Goal: Task Accomplishment & Management: Manage account settings

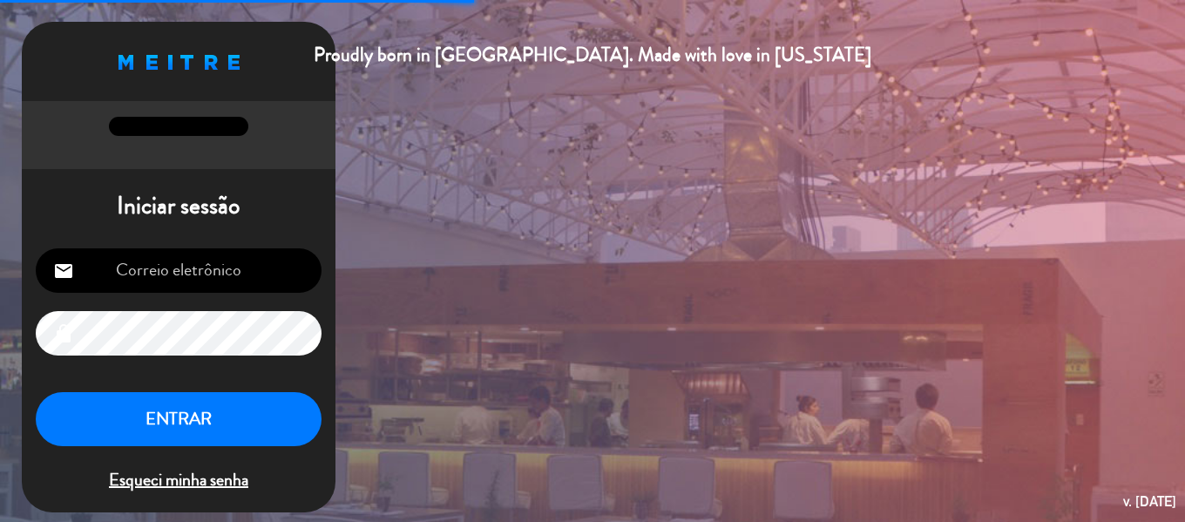
type input "[EMAIL_ADDRESS][DOMAIN_NAME]"
click at [213, 417] on button "ENTRAR" at bounding box center [179, 419] width 286 height 55
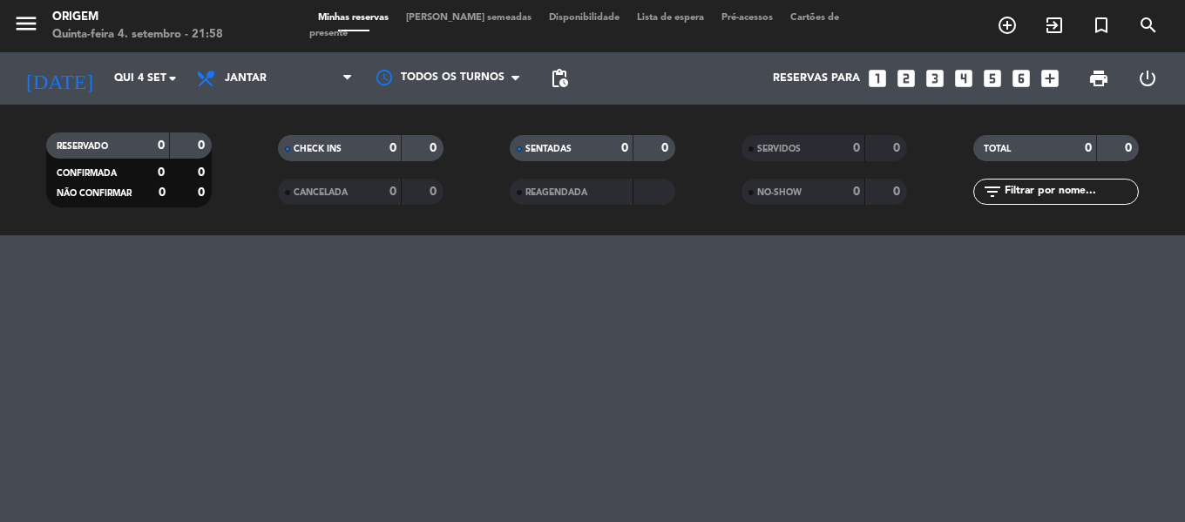
click at [435, 23] on span "[PERSON_NAME] semeadas" at bounding box center [468, 18] width 143 height 10
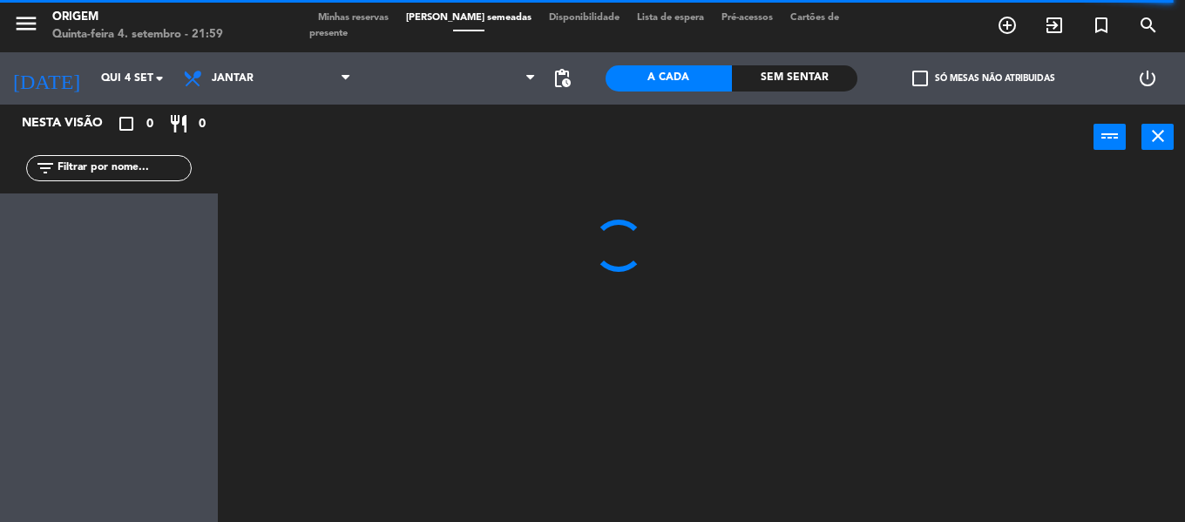
click at [361, 20] on span "Minhas reservas" at bounding box center [353, 18] width 88 height 10
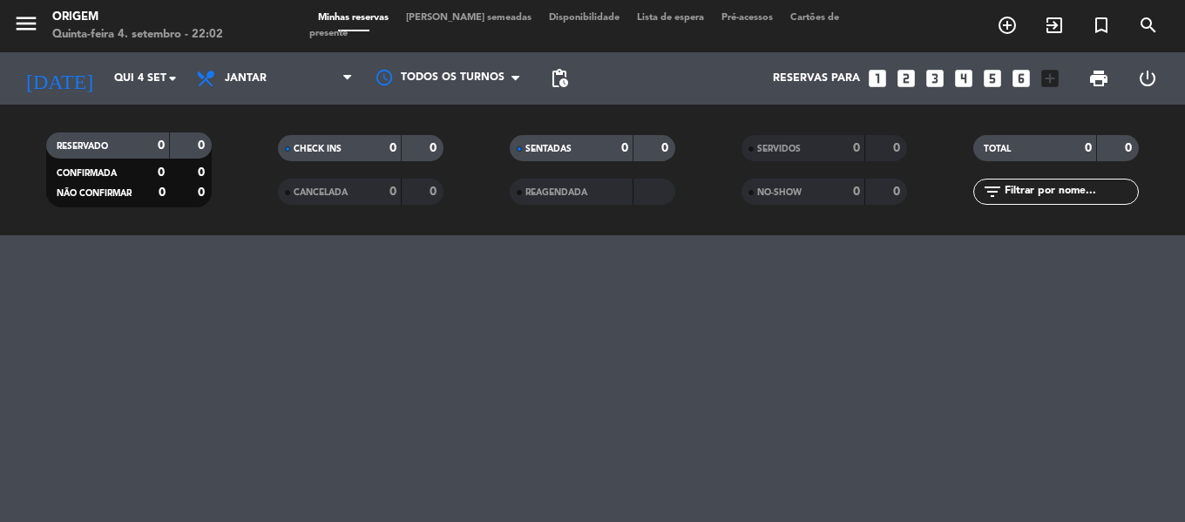
click at [464, 21] on span "[PERSON_NAME] semeadas" at bounding box center [468, 18] width 143 height 10
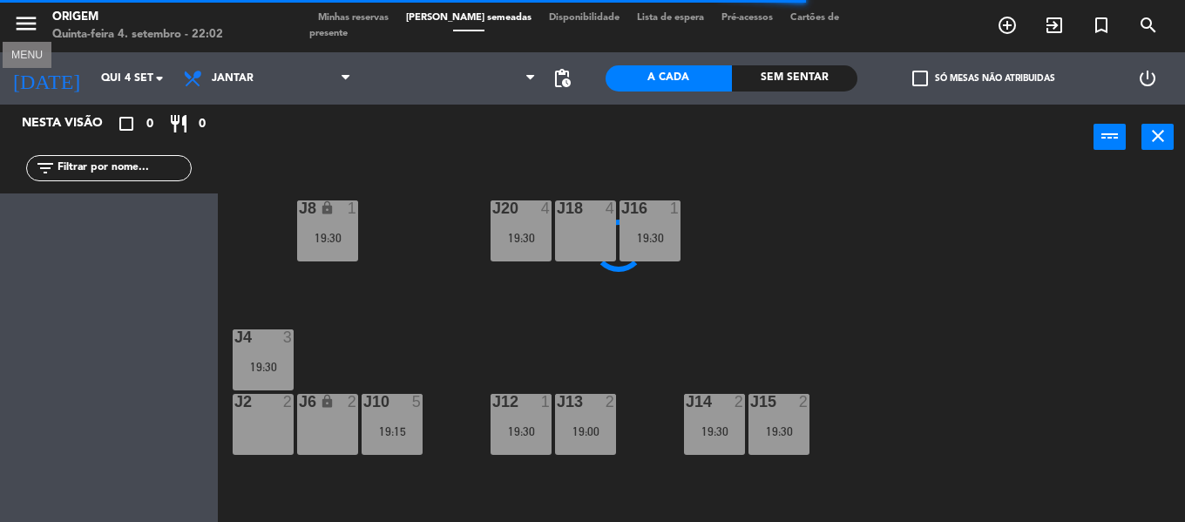
click at [23, 22] on icon "menu" at bounding box center [26, 23] width 26 height 26
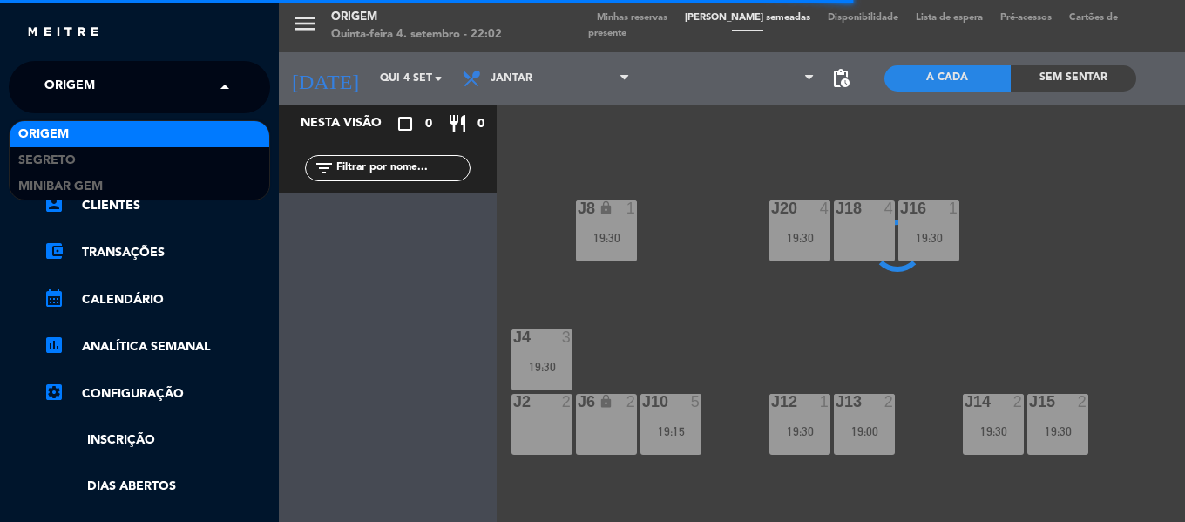
click at [125, 70] on input "text" at bounding box center [141, 88] width 213 height 38
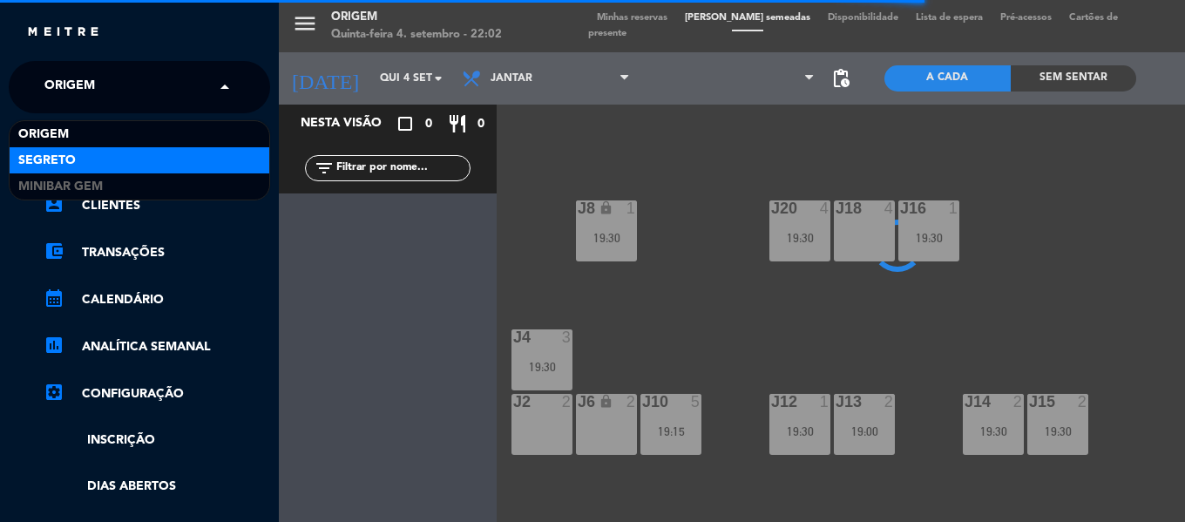
click at [102, 153] on div "Segreto" at bounding box center [140, 160] width 260 height 26
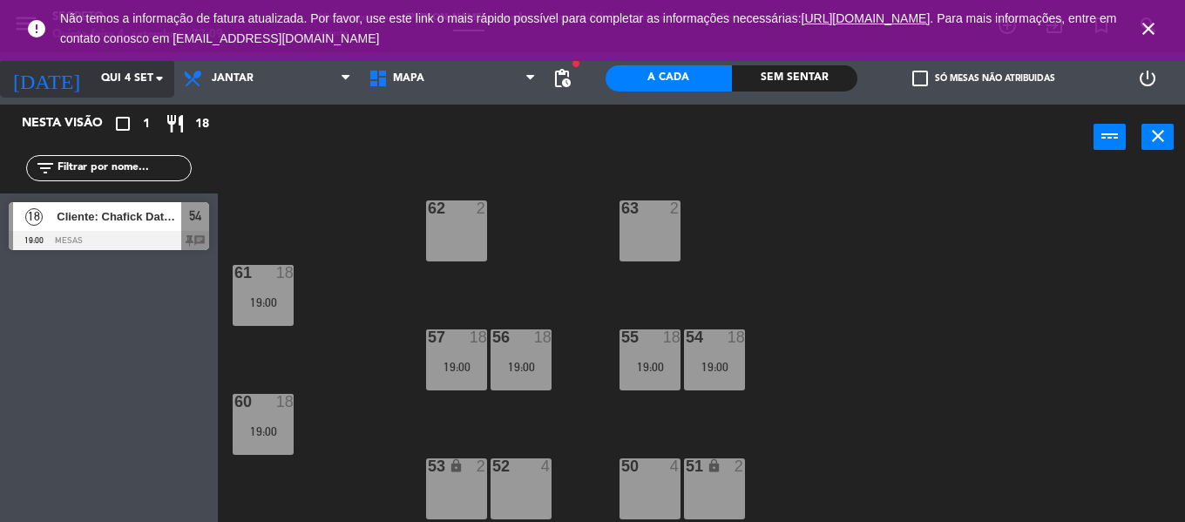
click at [100, 73] on input "Qui 4 set" at bounding box center [165, 79] width 147 height 30
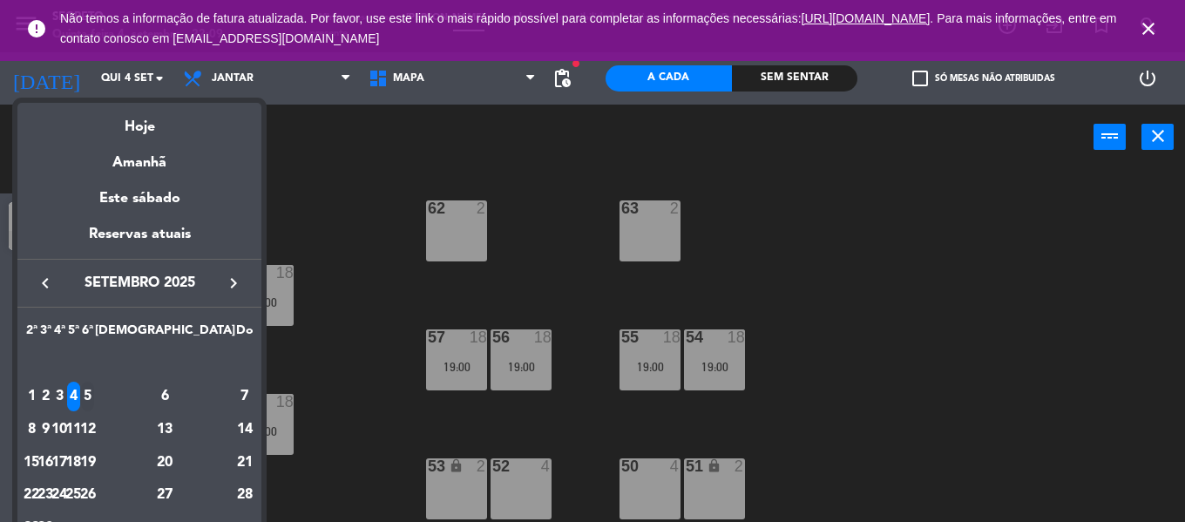
click at [94, 402] on div "5" at bounding box center [87, 397] width 13 height 30
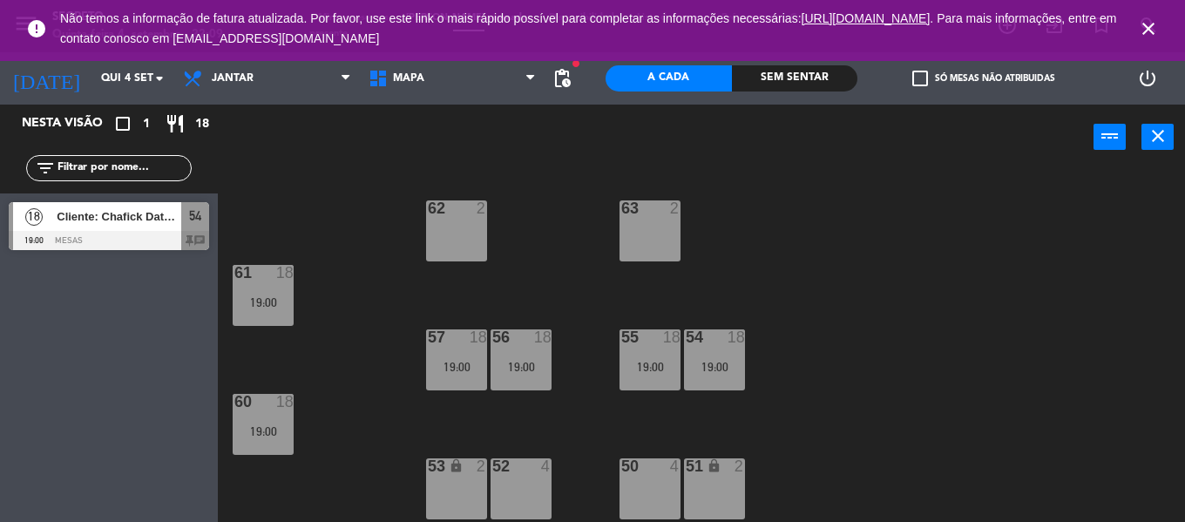
type input "Sex 5 set"
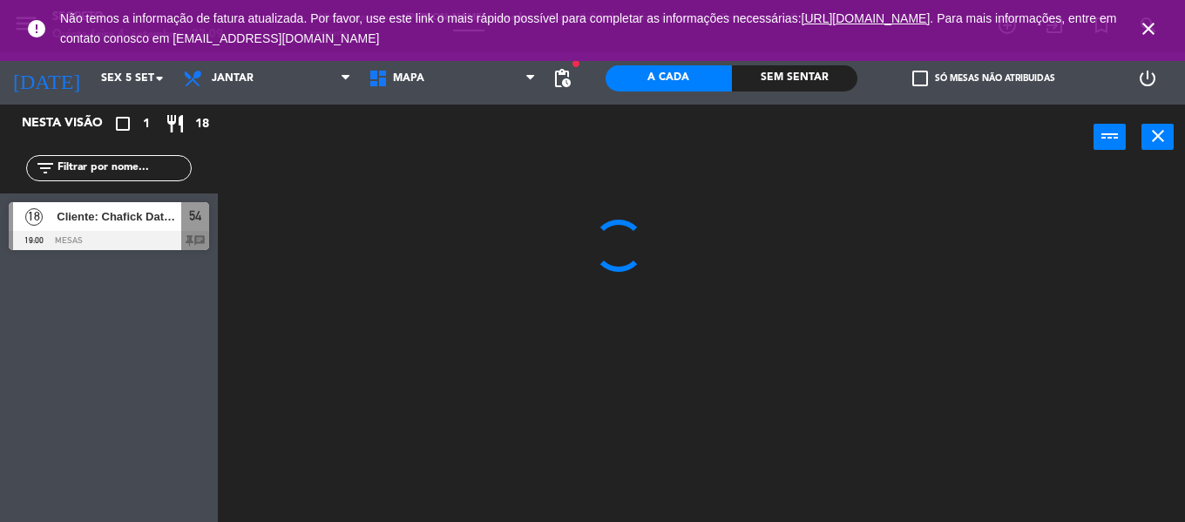
click at [1145, 26] on icon "close" at bounding box center [1148, 28] width 21 height 21
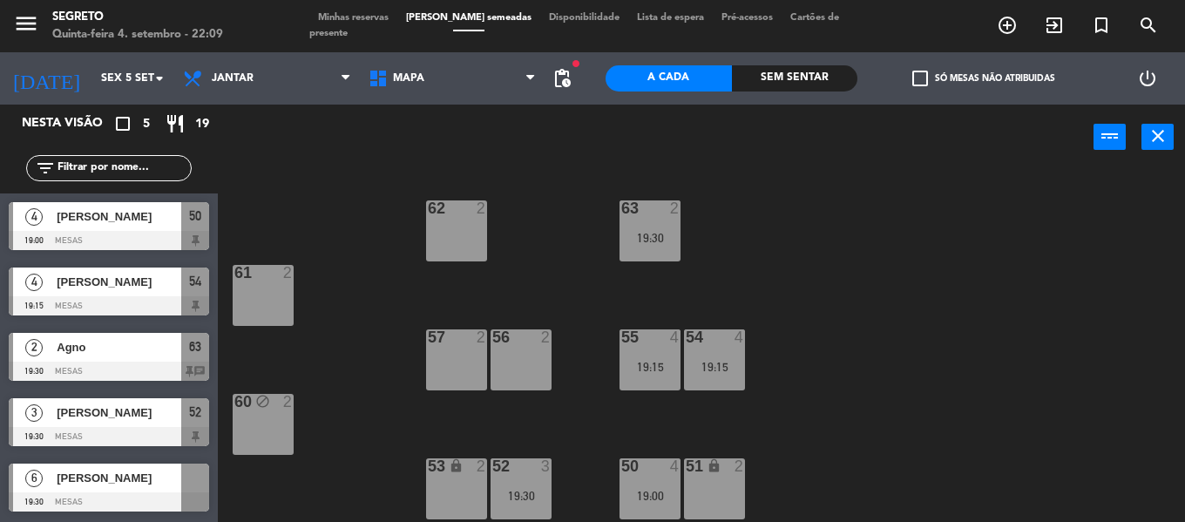
click at [363, 23] on span "Minhas reservas" at bounding box center [353, 18] width 88 height 10
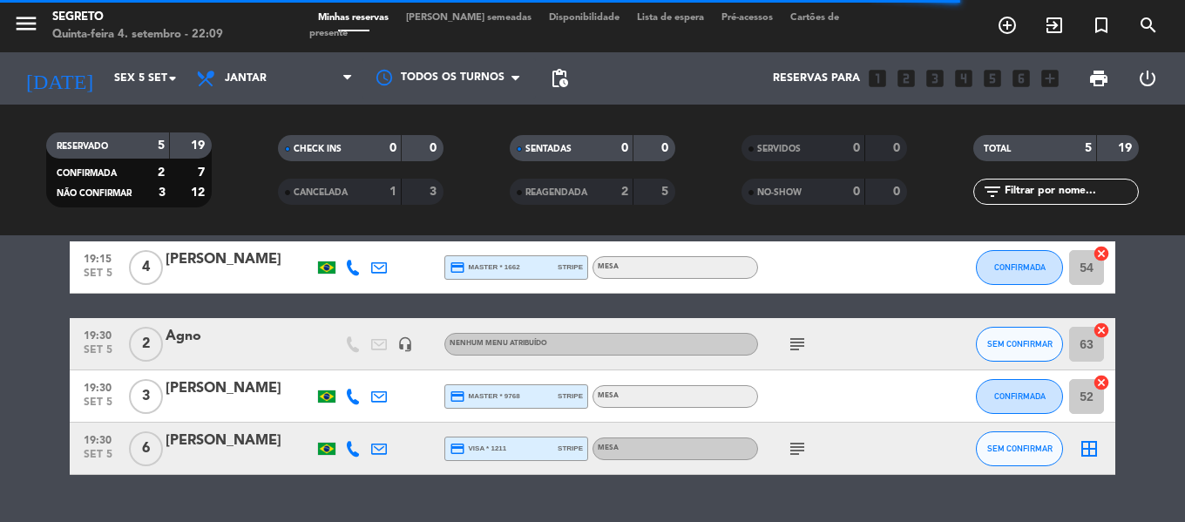
scroll to position [160, 0]
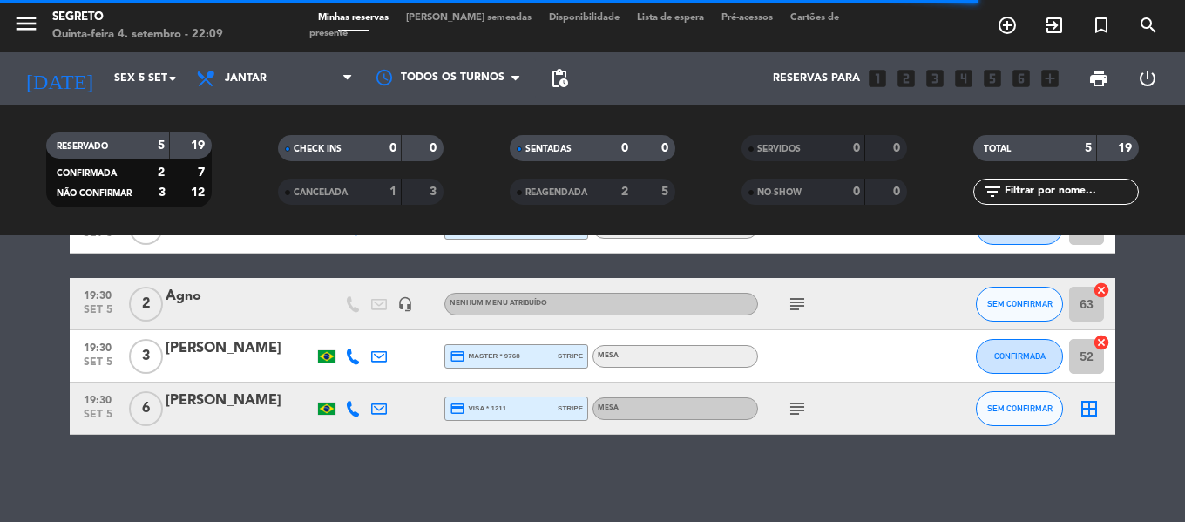
click at [1089, 408] on icon "border_all" at bounding box center [1089, 408] width 21 height 21
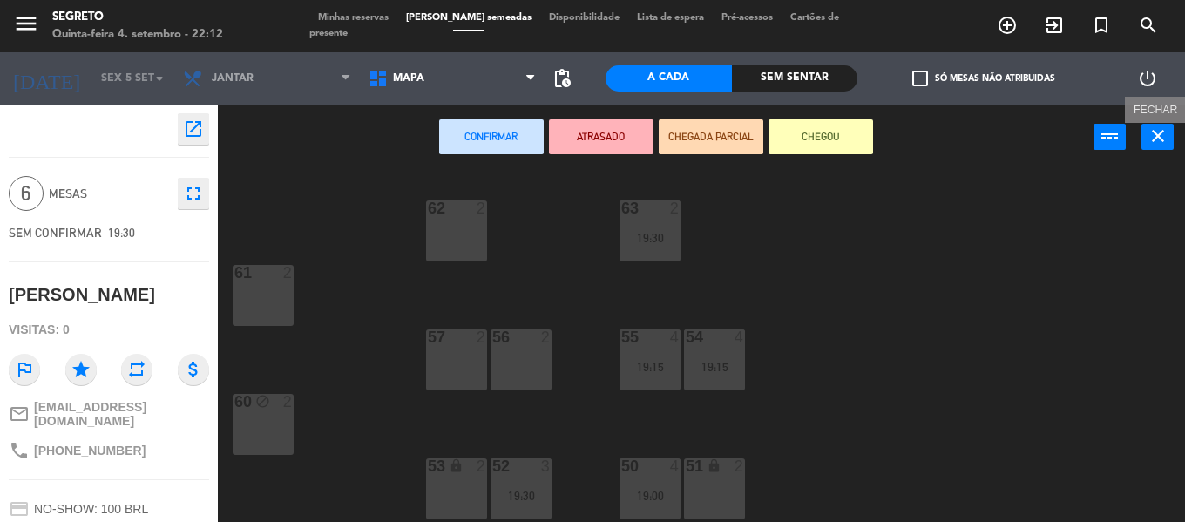
click at [1156, 133] on icon "close" at bounding box center [1158, 135] width 21 height 21
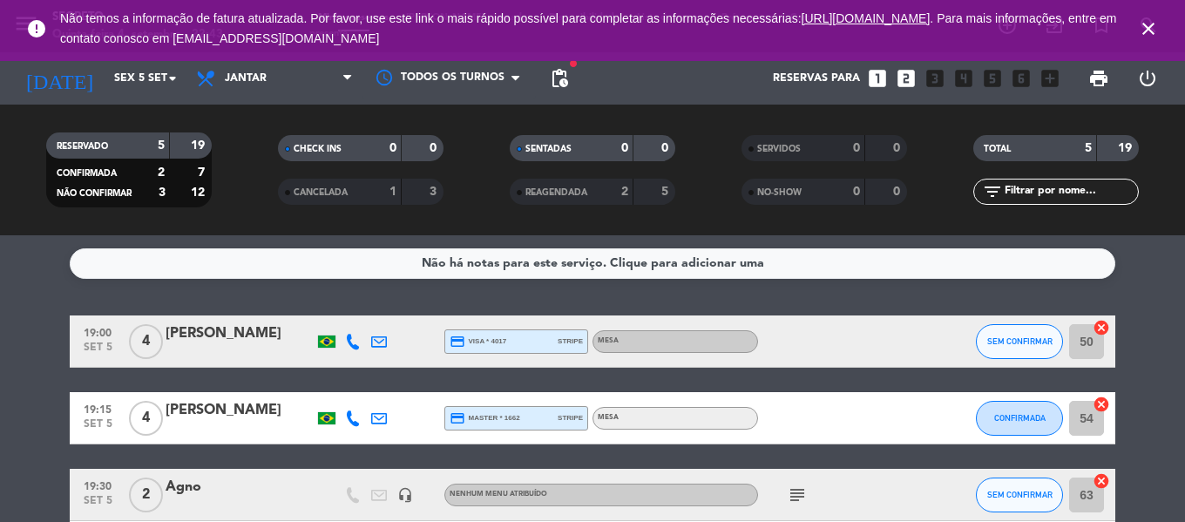
click at [1144, 25] on icon "close" at bounding box center [1148, 28] width 21 height 21
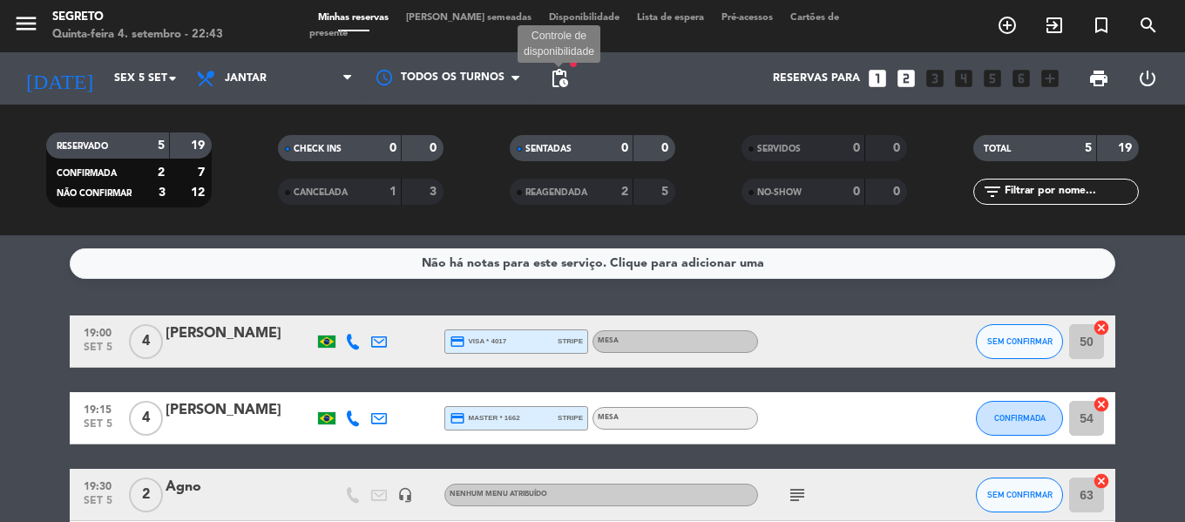
click at [556, 70] on span "pending_actions" at bounding box center [559, 78] width 21 height 21
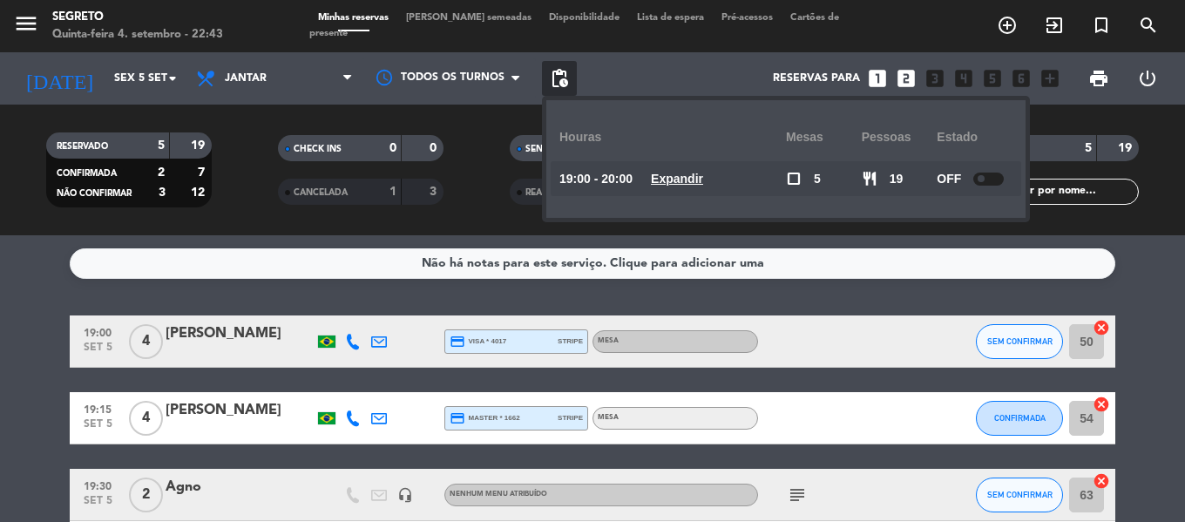
click at [989, 170] on div "OFF" at bounding box center [975, 178] width 76 height 35
click at [992, 181] on div at bounding box center [988, 179] width 31 height 13
drag, startPoint x: 1178, startPoint y: 295, endPoint x: 1169, endPoint y: 301, distance: 11.4
click at [1178, 296] on div "Não há notas para este serviço. Clique para adicionar uma 19:00 [DATE] 4 [PERSO…" at bounding box center [592, 378] width 1185 height 287
